Goal: Information Seeking & Learning: Find specific fact

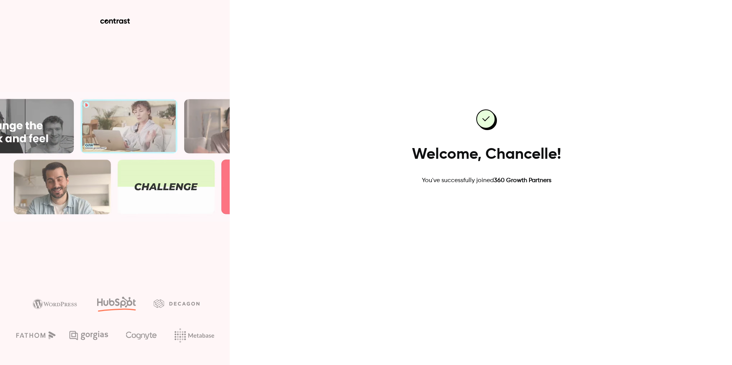
click at [492, 210] on link "Go to dashboard" at bounding box center [486, 210] width 65 height 18
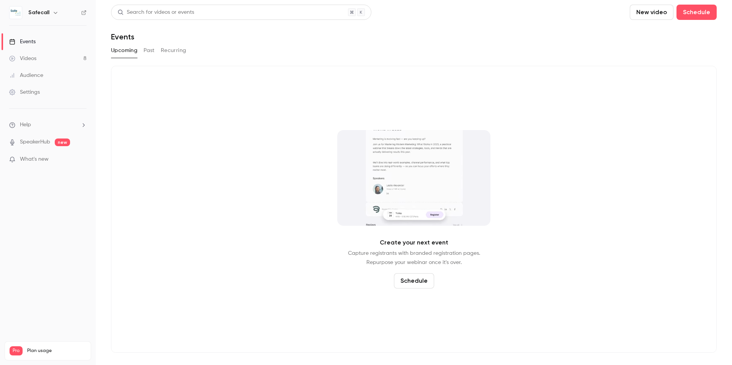
click at [151, 51] on button "Past" at bounding box center [149, 50] width 11 height 12
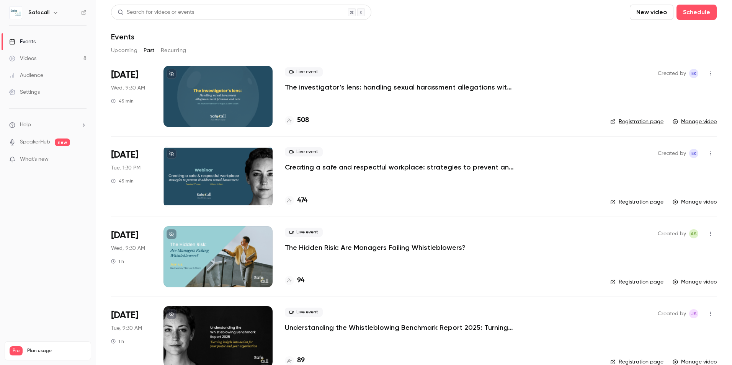
click at [360, 87] on p "The investigator’s lens: handling sexual harassment allegations with precision …" at bounding box center [400, 87] width 230 height 9
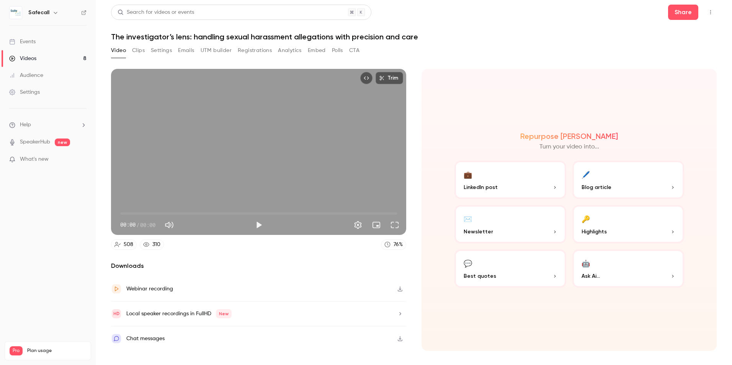
click at [248, 51] on button "Registrations" at bounding box center [255, 50] width 34 height 12
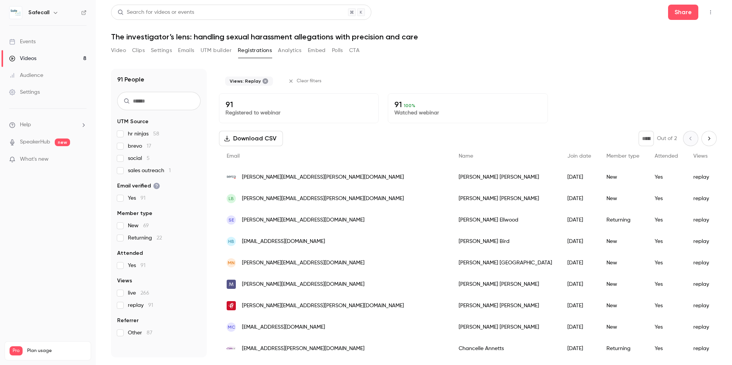
click at [327, 178] on div "[PERSON_NAME][EMAIL_ADDRESS][PERSON_NAME][DOMAIN_NAME]" at bounding box center [335, 177] width 232 height 21
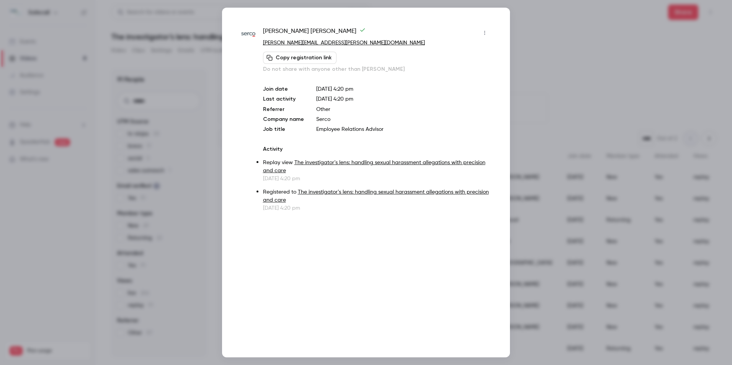
click at [557, 49] on div at bounding box center [366, 182] width 732 height 365
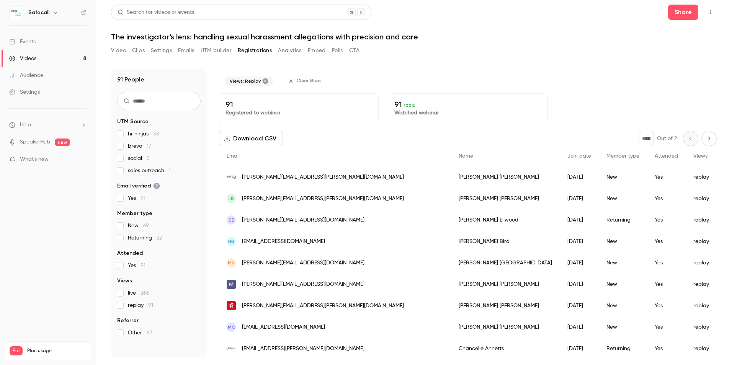
click at [286, 201] on span "[PERSON_NAME][EMAIL_ADDRESS][PERSON_NAME][DOMAIN_NAME]" at bounding box center [323, 199] width 162 height 8
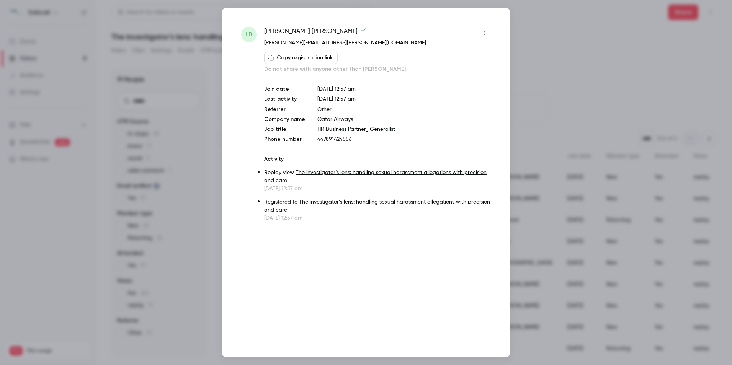
click at [587, 46] on div at bounding box center [366, 182] width 732 height 365
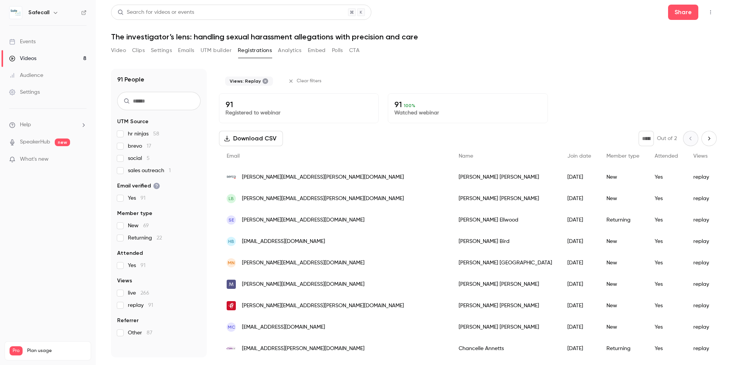
click at [291, 51] on button "Analytics" at bounding box center [290, 50] width 24 height 12
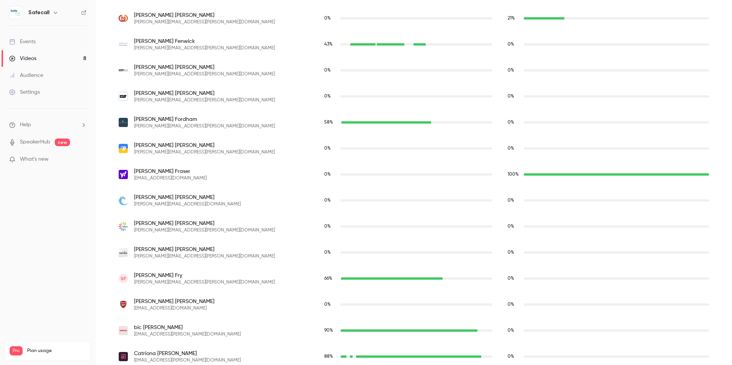
scroll to position [3785, 0]
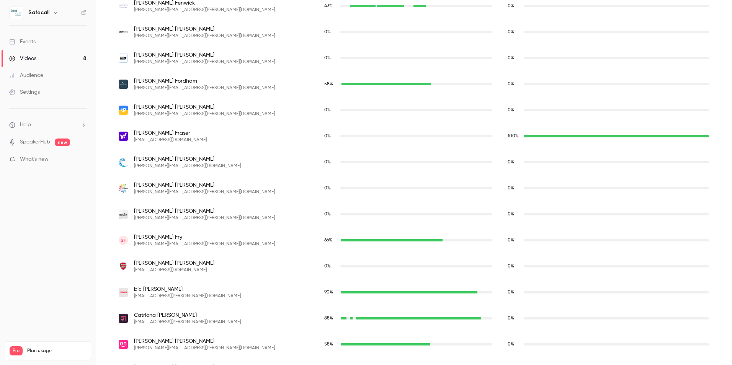
click at [182, 264] on span "[PERSON_NAME]" at bounding box center [174, 264] width 80 height 8
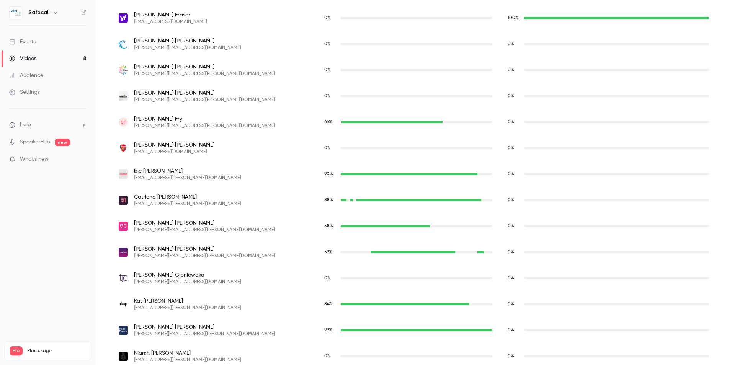
scroll to position [3900, 0]
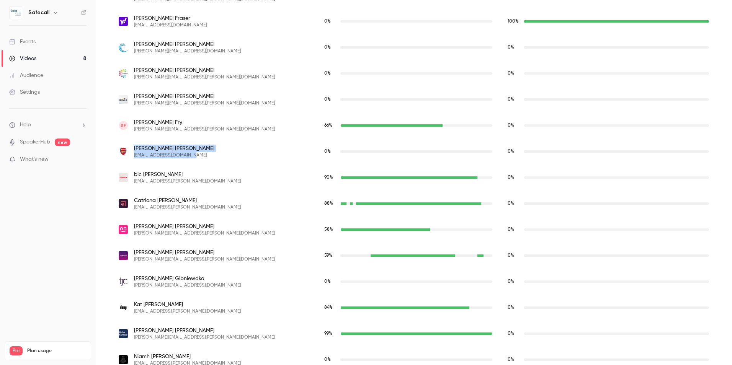
drag, startPoint x: 188, startPoint y: 155, endPoint x: 135, endPoint y: 149, distance: 54.0
click at [135, 149] on div "[PERSON_NAME] [EMAIL_ADDRESS][DOMAIN_NAME]" at bounding box center [214, 152] width 190 height 14
drag, startPoint x: 135, startPoint y: 149, endPoint x: 176, endPoint y: 154, distance: 42.0
copy div "[PERSON_NAME] [EMAIL_ADDRESS][DOMAIN_NAME]"
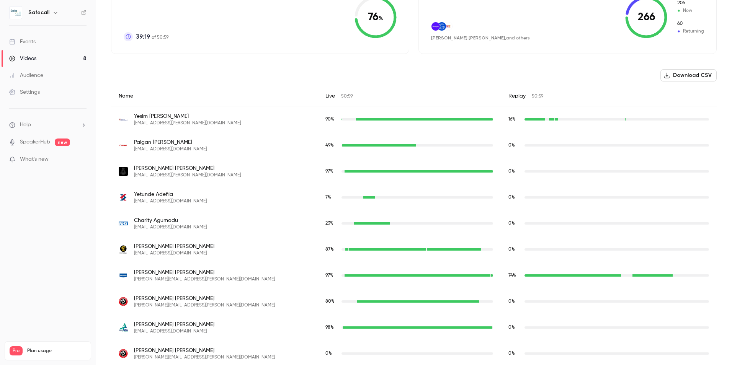
scroll to position [0, 0]
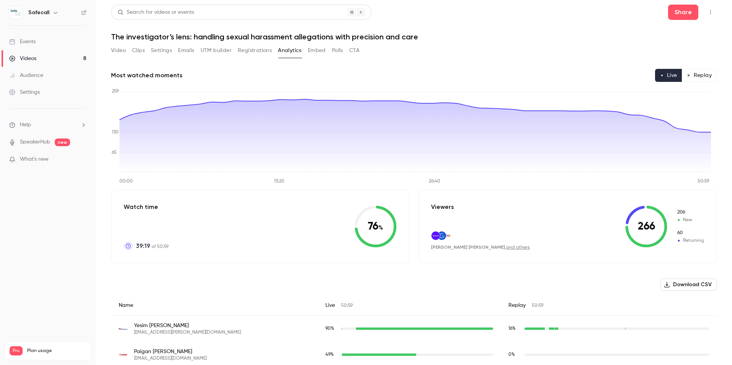
click at [253, 54] on button "Registrations" at bounding box center [255, 50] width 34 height 12
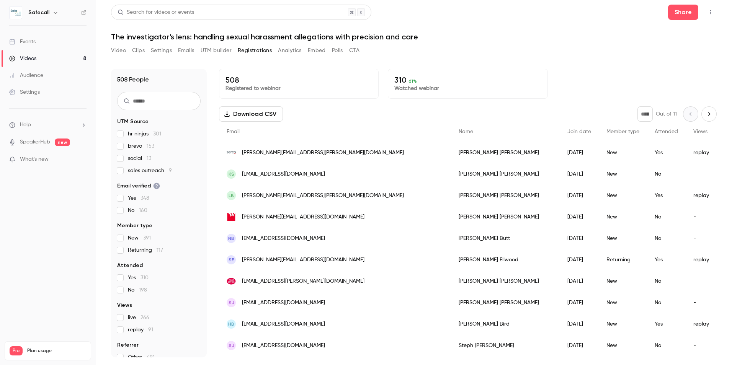
click at [159, 105] on input "text" at bounding box center [158, 101] width 83 height 18
paste input "**********"
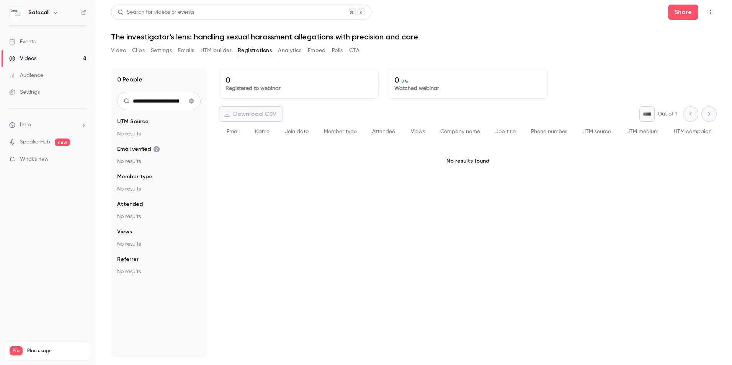
drag, startPoint x: 182, startPoint y: 100, endPoint x: 171, endPoint y: 100, distance: 10.7
click at [171, 100] on input "**********" at bounding box center [158, 101] width 83 height 18
click at [148, 102] on input "**********" at bounding box center [158, 101] width 83 height 18
type input "**********"
click at [170, 126] on fieldset "UTM Source No results" at bounding box center [158, 128] width 83 height 20
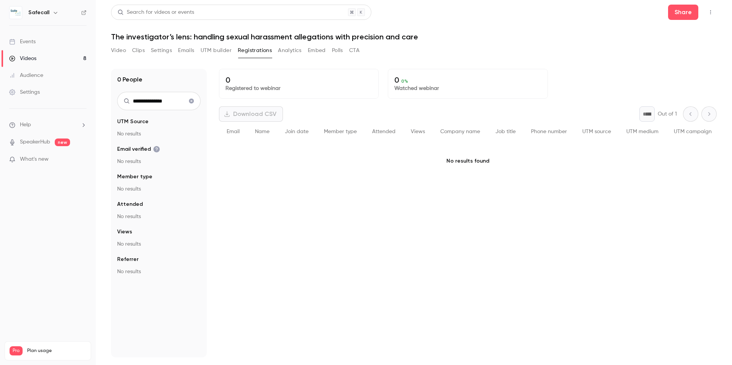
click at [182, 78] on div "0 People" at bounding box center [158, 79] width 83 height 9
click at [191, 101] on icon "Clear search" at bounding box center [191, 101] width 5 height 5
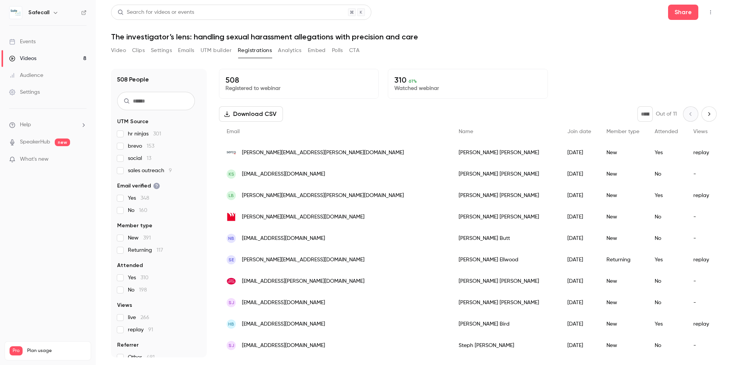
scroll to position [10, 0]
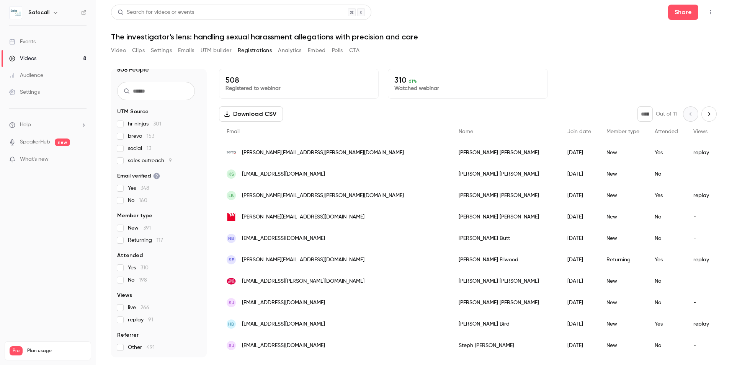
click at [157, 89] on input "text" at bounding box center [156, 91] width 78 height 18
paste input "**********"
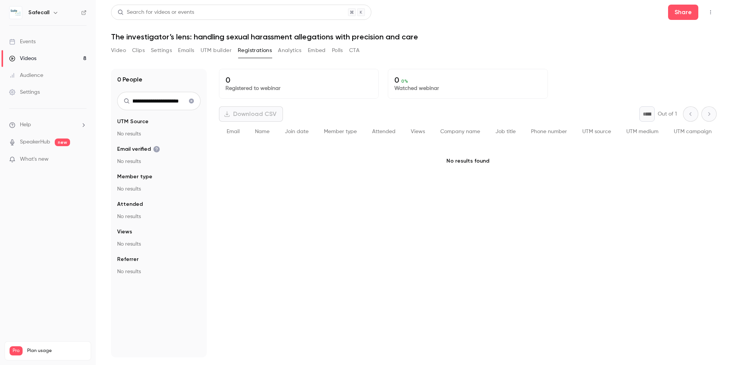
scroll to position [0, 56]
type input "**********"
click at [191, 100] on icon "Clear search" at bounding box center [191, 101] width 5 height 5
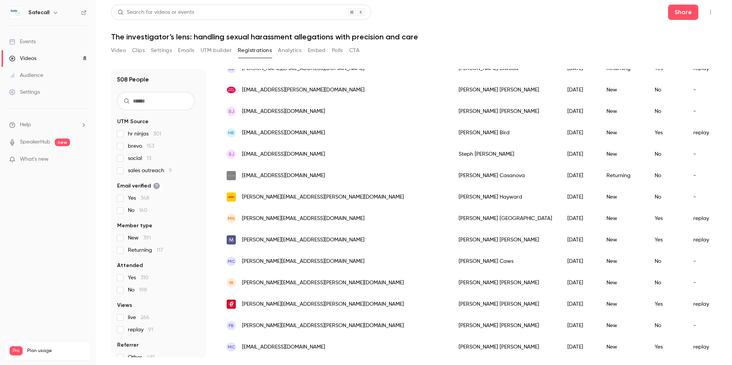
scroll to position [0, 0]
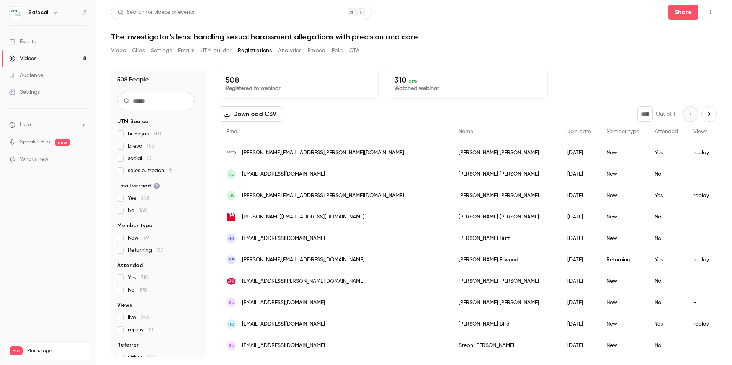
click at [149, 100] on input "text" at bounding box center [156, 101] width 78 height 18
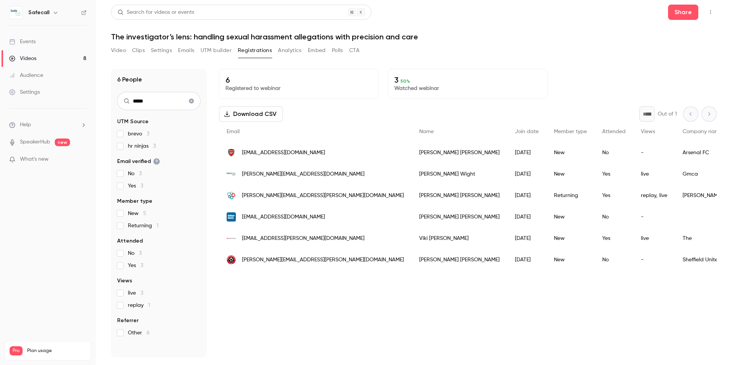
type input "*****"
click at [250, 151] on span "[EMAIL_ADDRESS][DOMAIN_NAME]" at bounding box center [283, 153] width 83 height 8
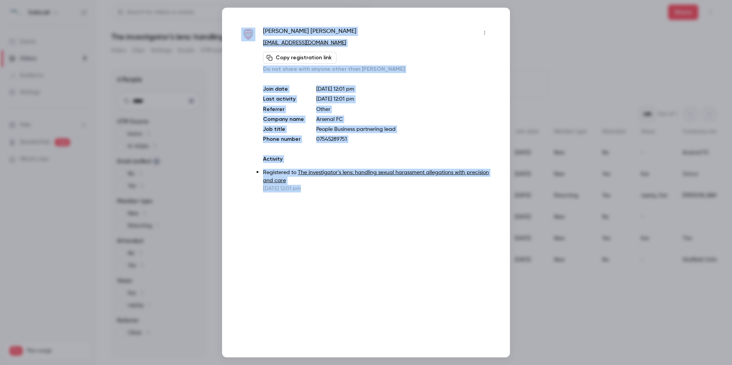
drag, startPoint x: 319, startPoint y: 190, endPoint x: 257, endPoint y: 33, distance: 169.1
click at [257, 33] on div "[PERSON_NAME] [EMAIL_ADDRESS][DOMAIN_NAME] Copy registration link Do not share …" at bounding box center [366, 110] width 250 height 166
copy div "[PERSON_NAME] [EMAIL_ADDRESS][DOMAIN_NAME] Copy registration link Do not share …"
click at [593, 38] on div at bounding box center [366, 182] width 732 height 365
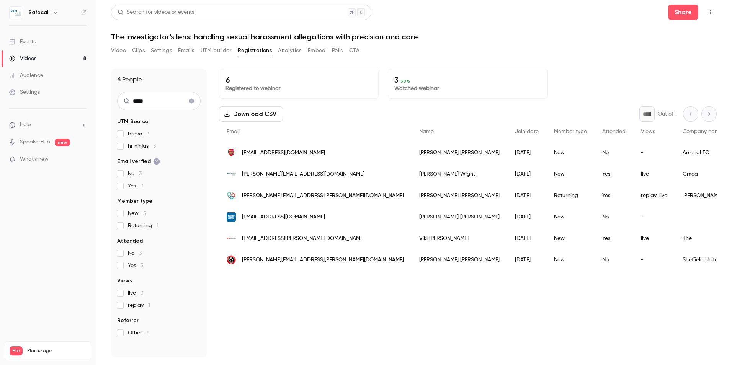
click at [297, 53] on button "Analytics" at bounding box center [290, 50] width 24 height 12
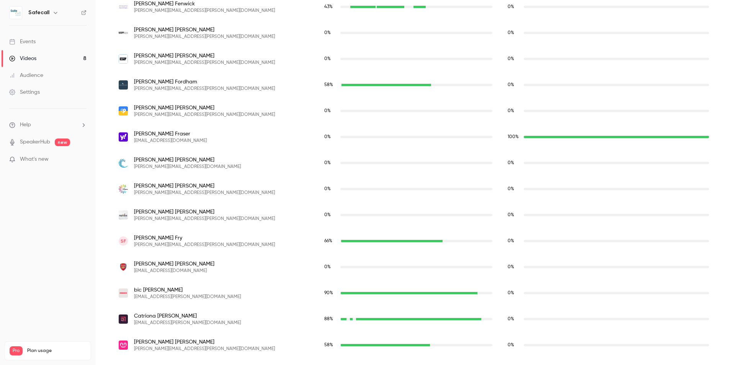
scroll to position [3785, 0]
